Goal: Obtain resource: Download file/media

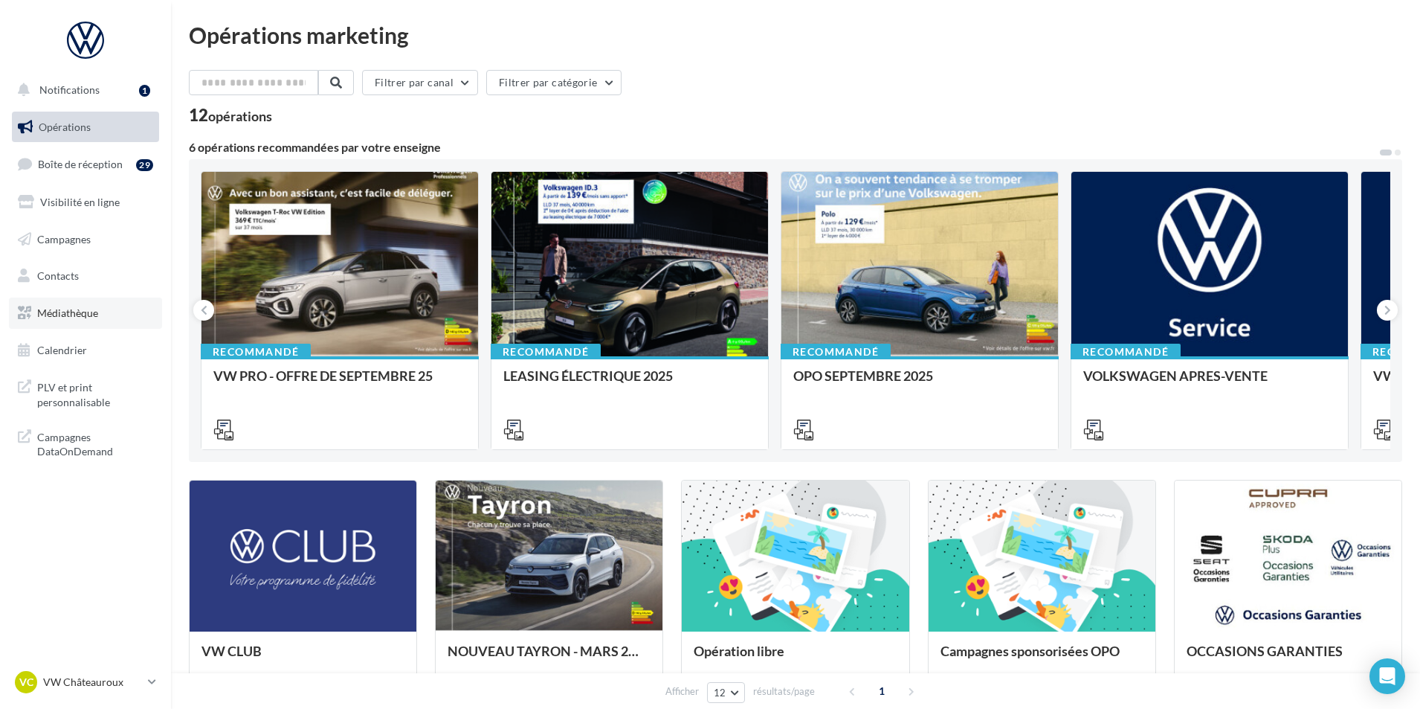
click at [104, 319] on link "Médiathèque" at bounding box center [85, 312] width 153 height 31
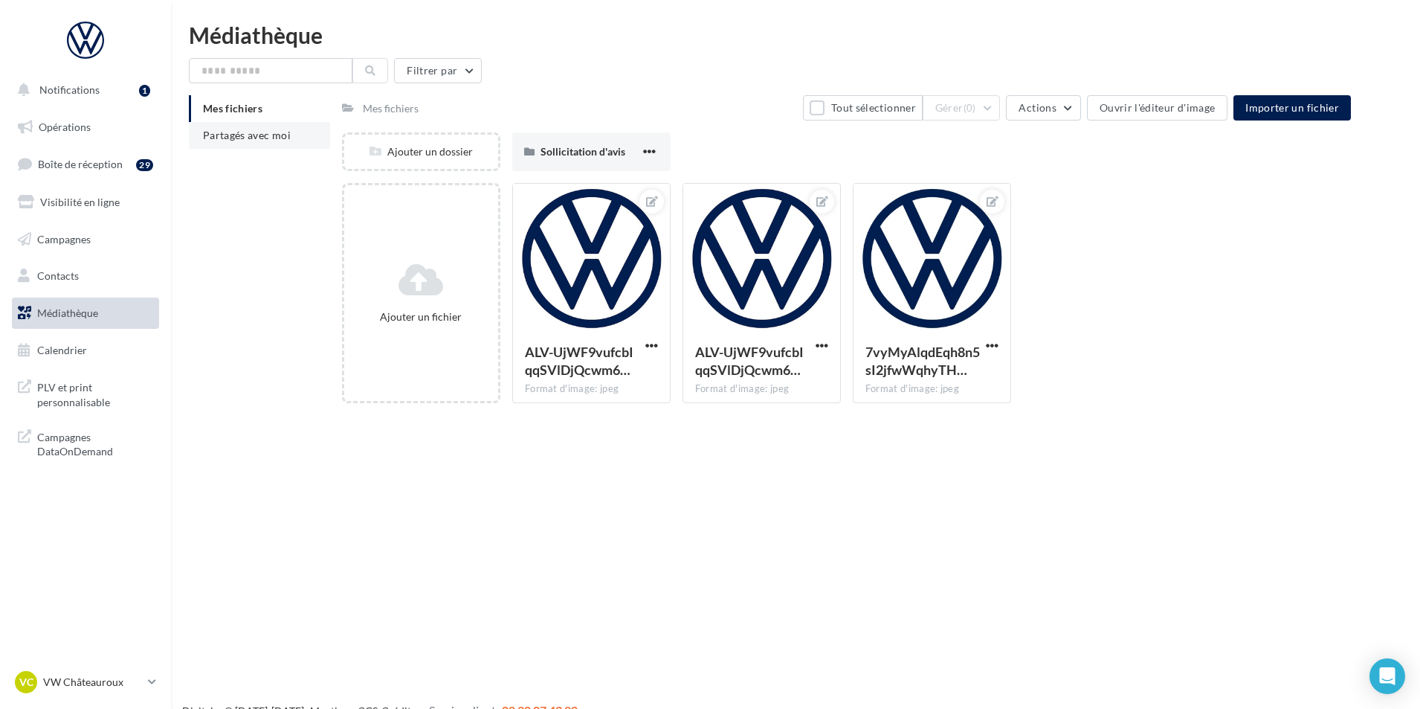
click at [265, 140] on span "Partagés avec moi" at bounding box center [247, 135] width 88 height 13
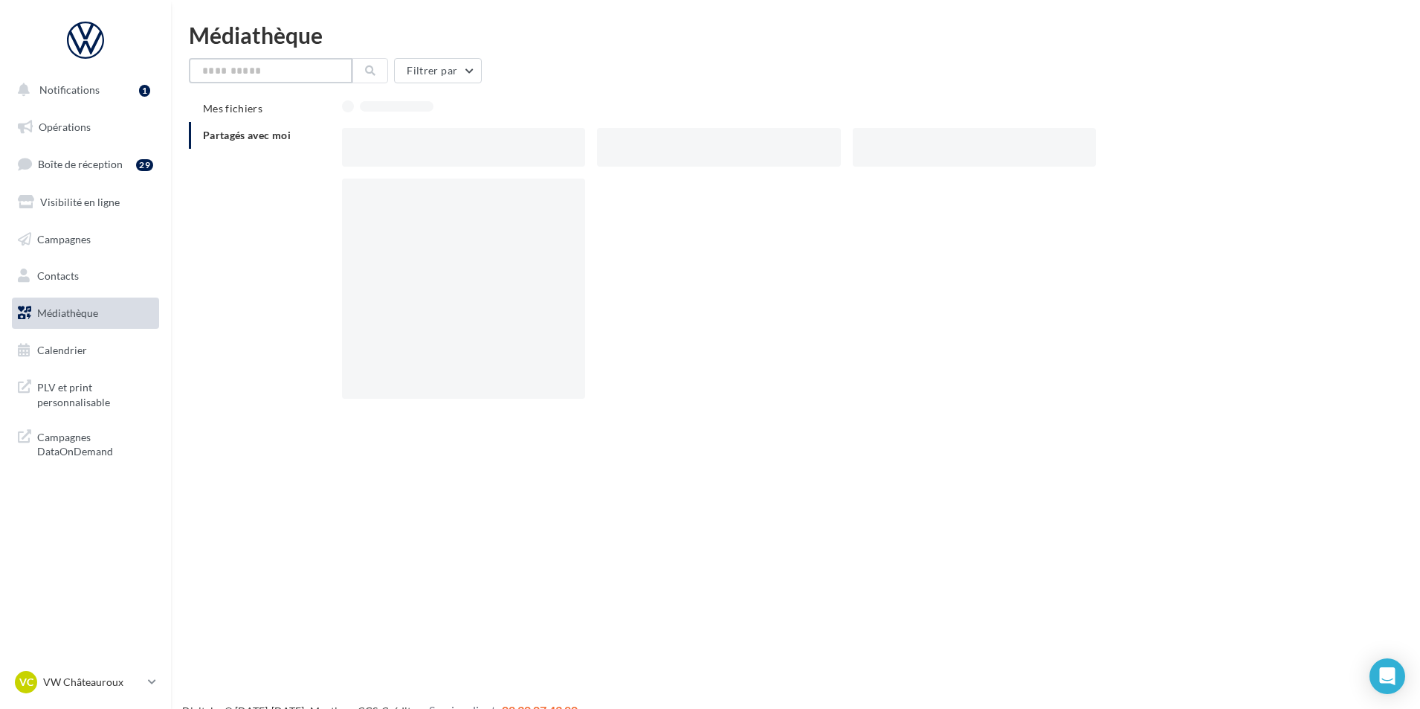
click at [278, 73] on input "text" at bounding box center [271, 70] width 164 height 25
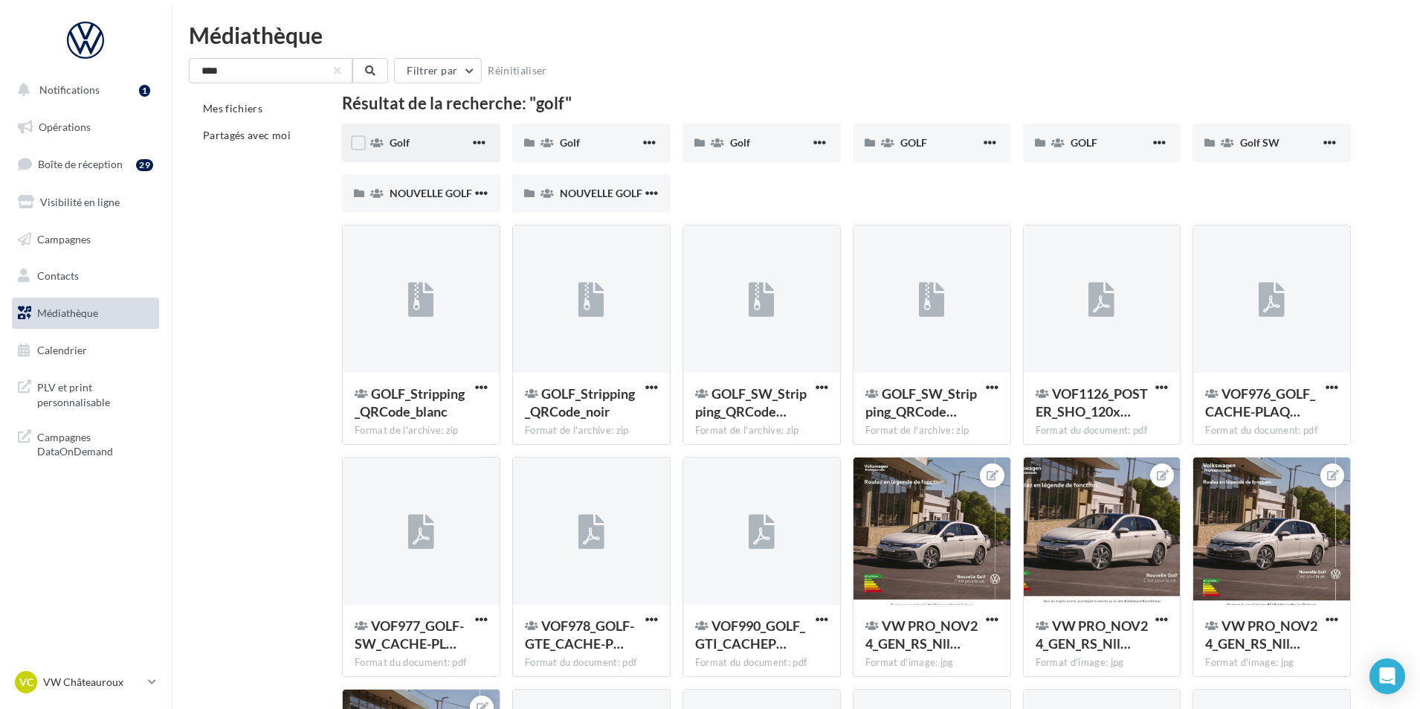
click at [426, 149] on div "Golf" at bounding box center [430, 142] width 80 height 15
click at [591, 141] on div "Golf" at bounding box center [600, 142] width 80 height 15
click at [909, 143] on span "GOLF" at bounding box center [913, 142] width 27 height 13
click at [1118, 146] on div "GOLF" at bounding box center [1111, 142] width 80 height 15
click at [1239, 141] on div "Golf SW" at bounding box center [1272, 142] width 158 height 39
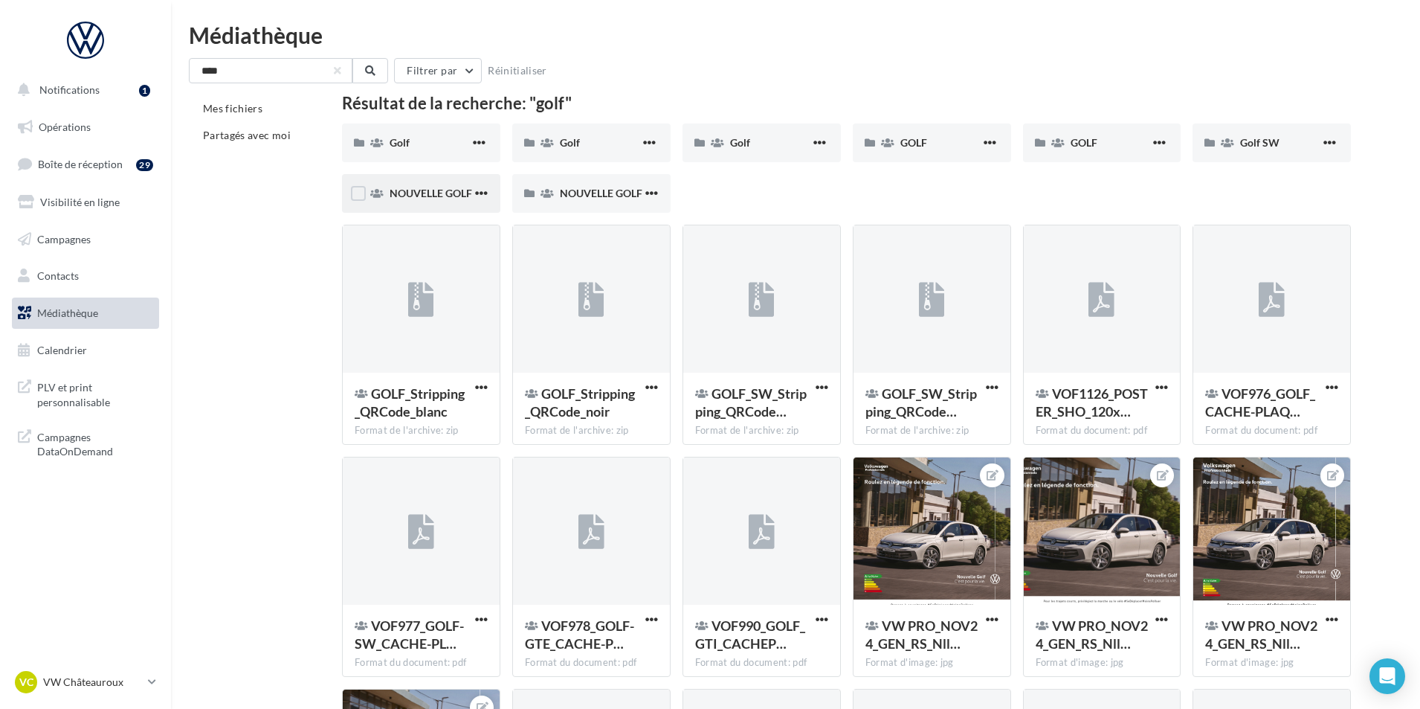
click at [438, 193] on span "NOUVELLE GOLF" at bounding box center [431, 193] width 83 height 13
click at [619, 190] on span "NOUVELLE GOLF" at bounding box center [601, 193] width 83 height 13
click at [1085, 144] on span "GOLF" at bounding box center [1084, 142] width 27 height 13
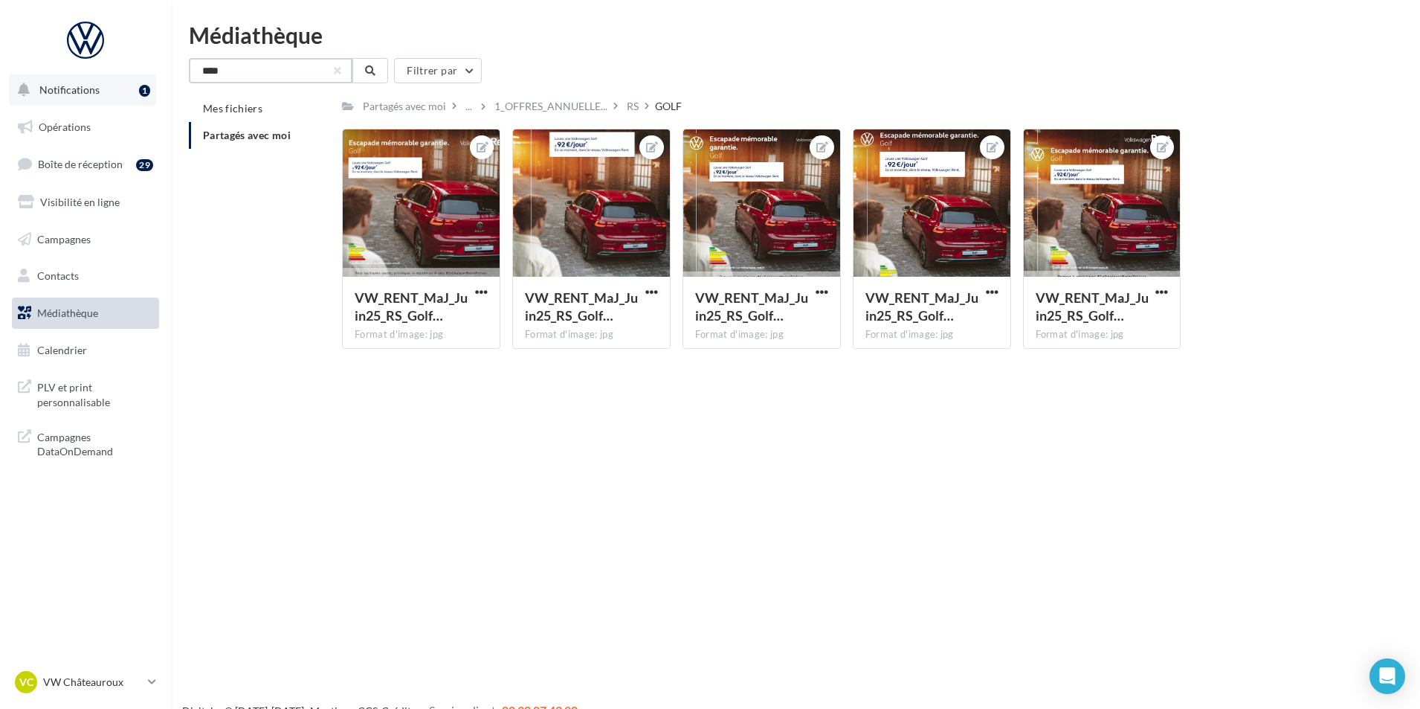
drag, startPoint x: 250, startPoint y: 73, endPoint x: 143, endPoint y: 79, distance: 107.2
click at [143, 79] on div "Notifications 1 Opérations Boîte de réception 29 Visibilité en ligne Campagnes …" at bounding box center [710, 378] width 1420 height 709
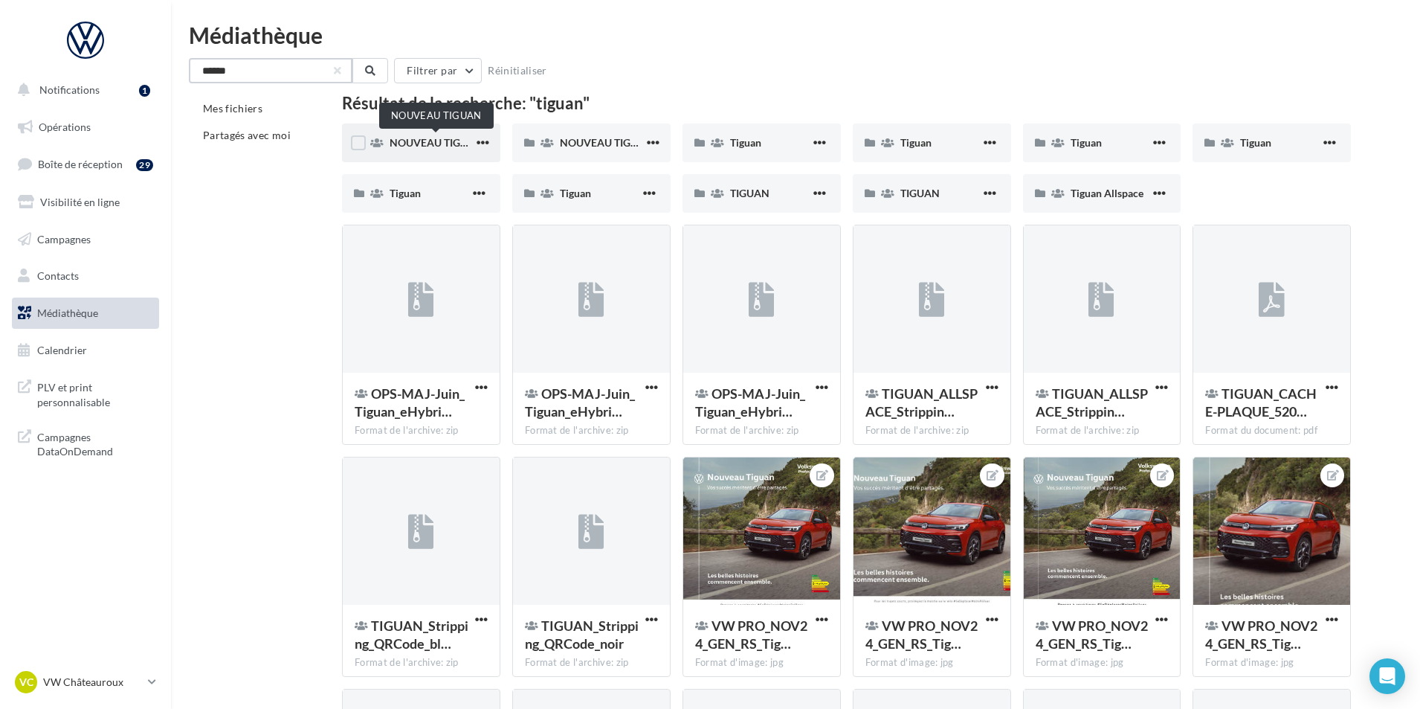
type input "******"
click at [416, 146] on span "NOUVEAU TIGUAN" at bounding box center [437, 142] width 94 height 13
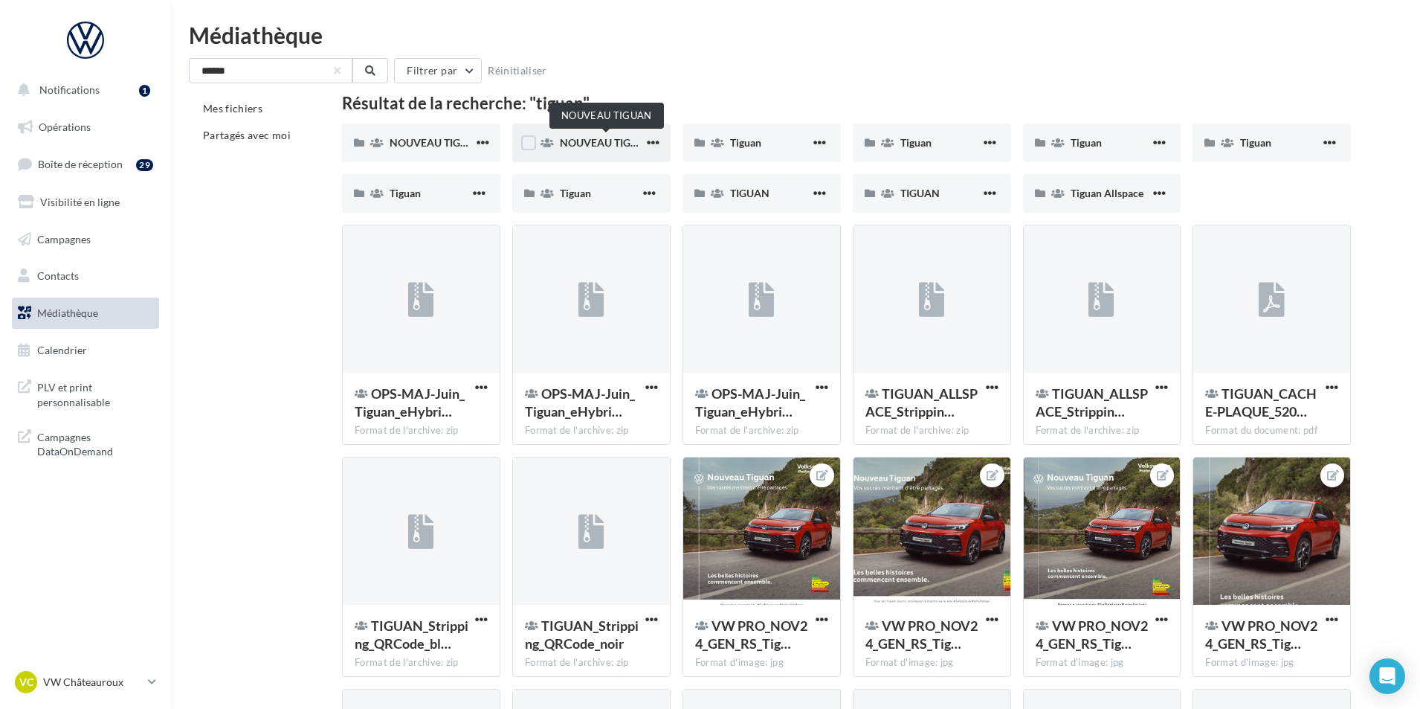
click at [610, 145] on span "NOUVEAU TIGUAN" at bounding box center [607, 142] width 94 height 13
click at [774, 149] on div "Tiguan" at bounding box center [770, 142] width 80 height 15
click at [914, 146] on span "Tiguan" at bounding box center [915, 142] width 31 height 13
click at [1080, 152] on div "Tiguan" at bounding box center [1102, 142] width 158 height 39
click at [1089, 127] on div "Tiguan" at bounding box center [1102, 142] width 158 height 39
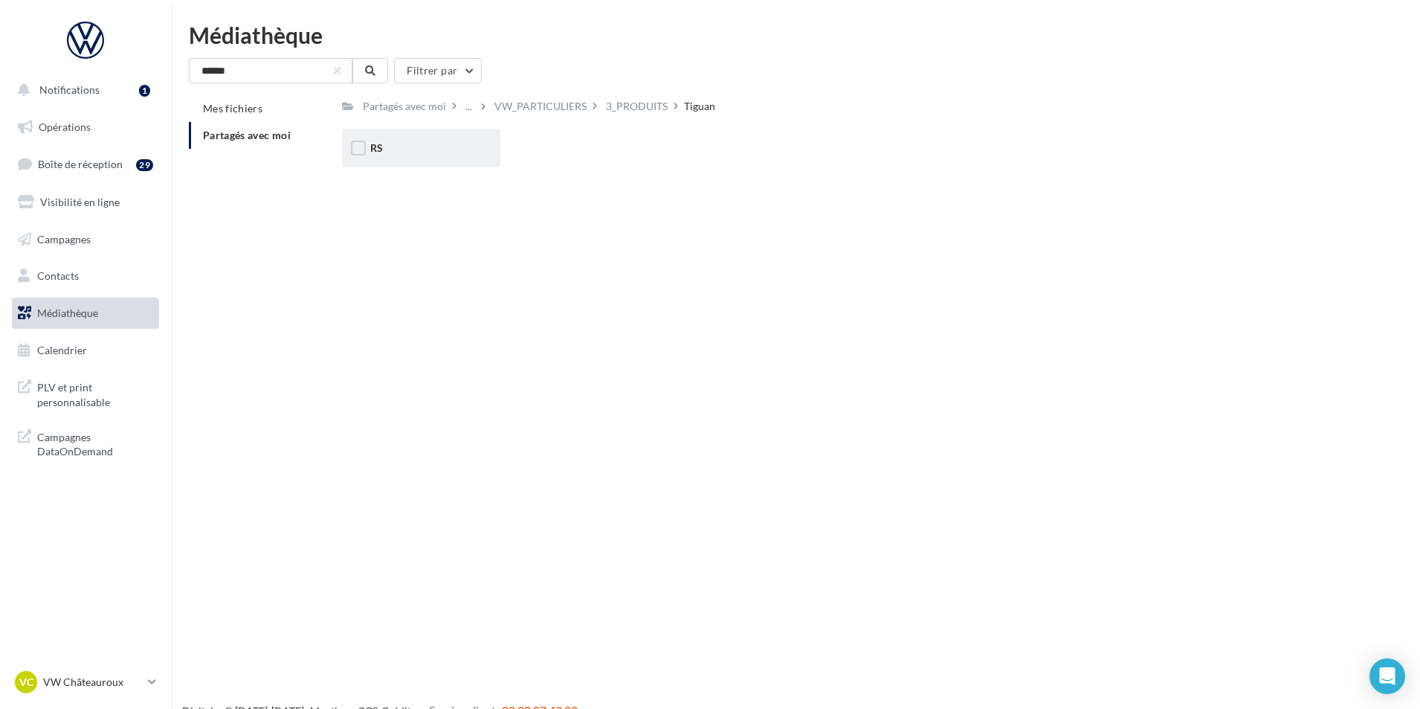
click at [462, 148] on div "RS" at bounding box center [421, 148] width 102 height 15
click at [565, 153] on span "eHybrid" at bounding box center [560, 147] width 38 height 13
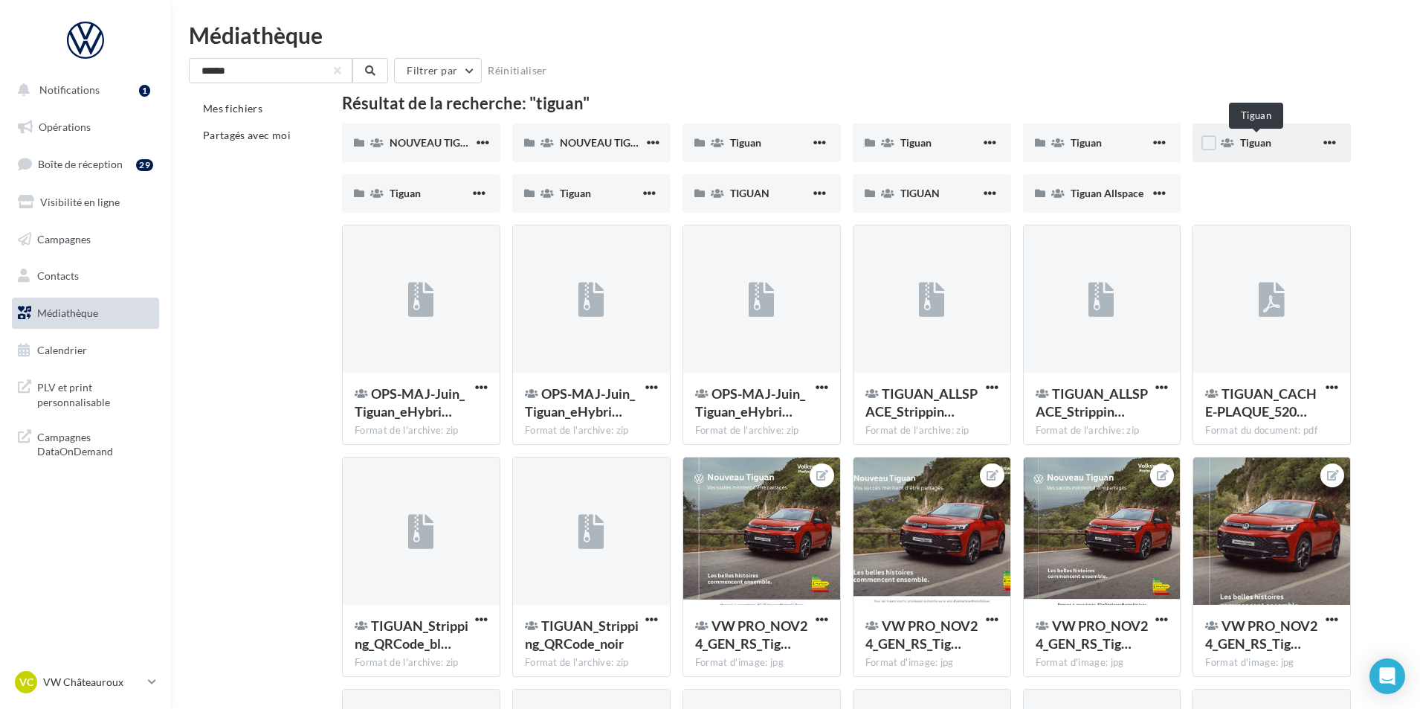
click at [1257, 142] on span "Tiguan" at bounding box center [1255, 142] width 31 height 13
click at [458, 208] on div "Tiguan" at bounding box center [421, 193] width 158 height 39
click at [601, 193] on div "Tiguan" at bounding box center [600, 193] width 80 height 15
click at [762, 210] on div "TIGUAN" at bounding box center [762, 193] width 158 height 39
click at [941, 196] on div "TIGUAN" at bounding box center [940, 193] width 80 height 15
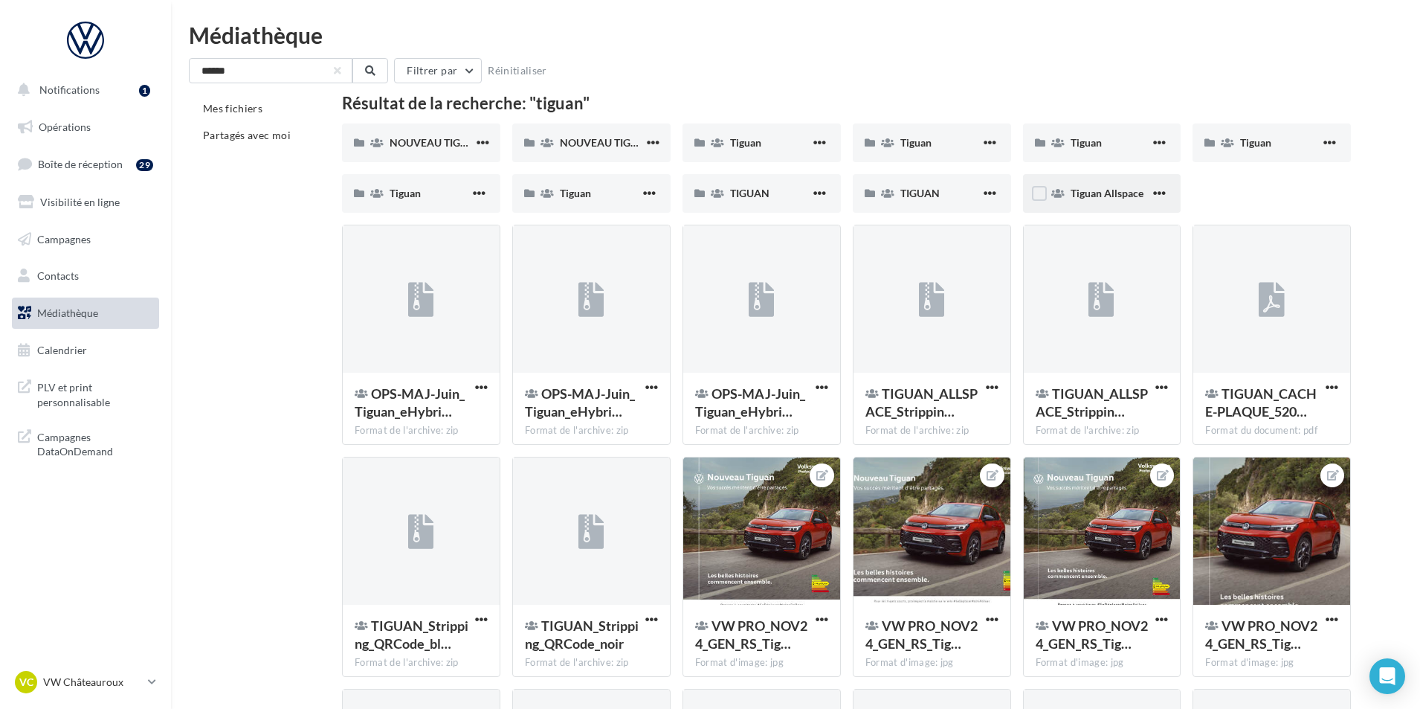
click at [1080, 199] on div "Tiguan Allspace" at bounding box center [1111, 193] width 80 height 15
click at [1086, 135] on div "Tiguan" at bounding box center [1111, 142] width 80 height 15
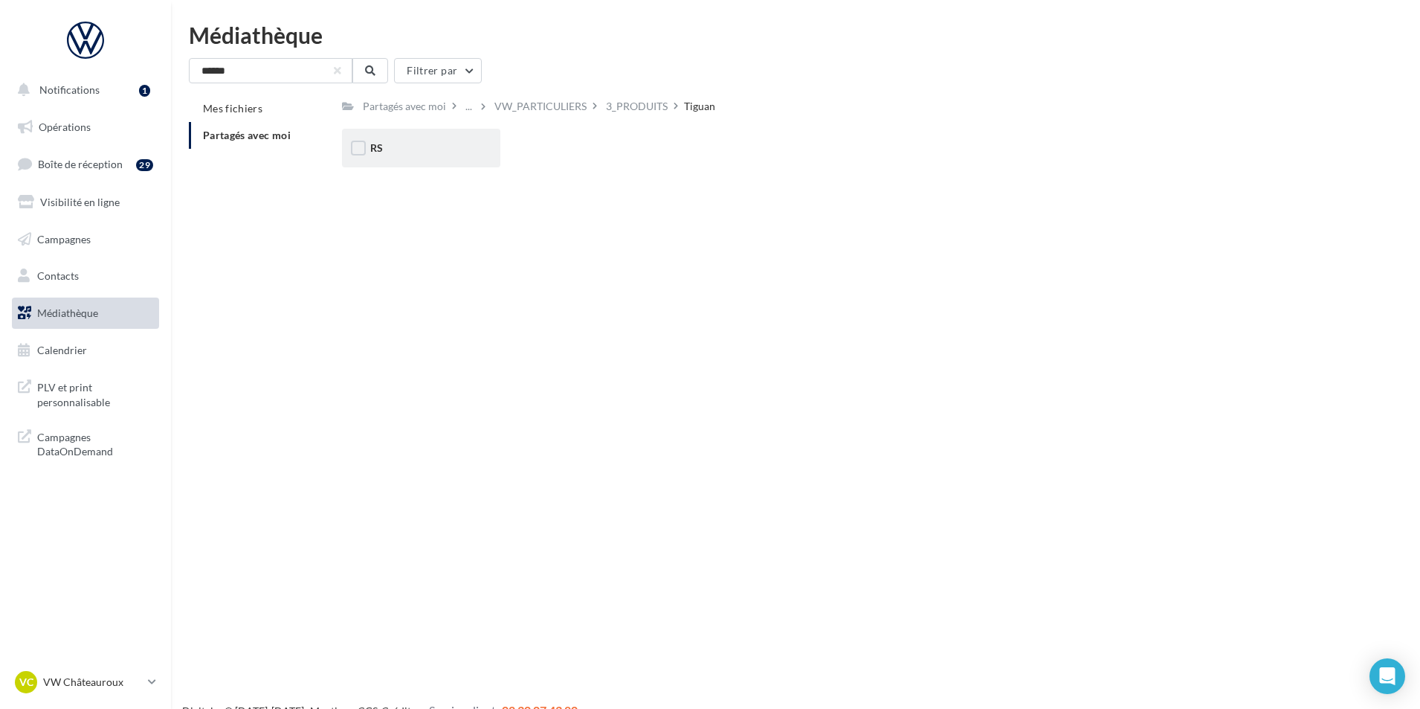
click at [409, 152] on div "RS" at bounding box center [421, 148] width 102 height 15
click at [478, 132] on div "Ecran" at bounding box center [421, 148] width 158 height 39
click at [584, 136] on div "eHybrid" at bounding box center [591, 148] width 158 height 39
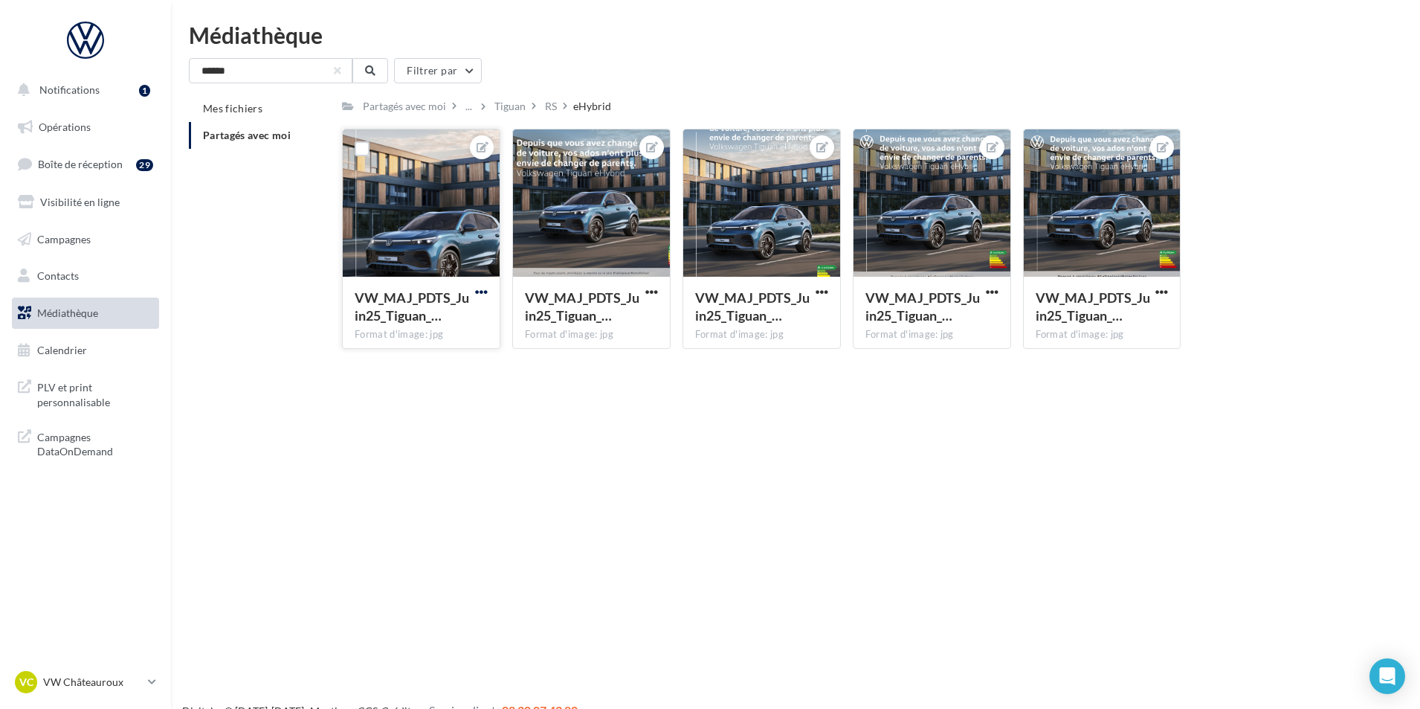
click at [477, 293] on span "button" at bounding box center [481, 292] width 13 height 13
click at [457, 364] on button "Télécharger" at bounding box center [412, 360] width 157 height 39
